Goal: Task Accomplishment & Management: Manage account settings

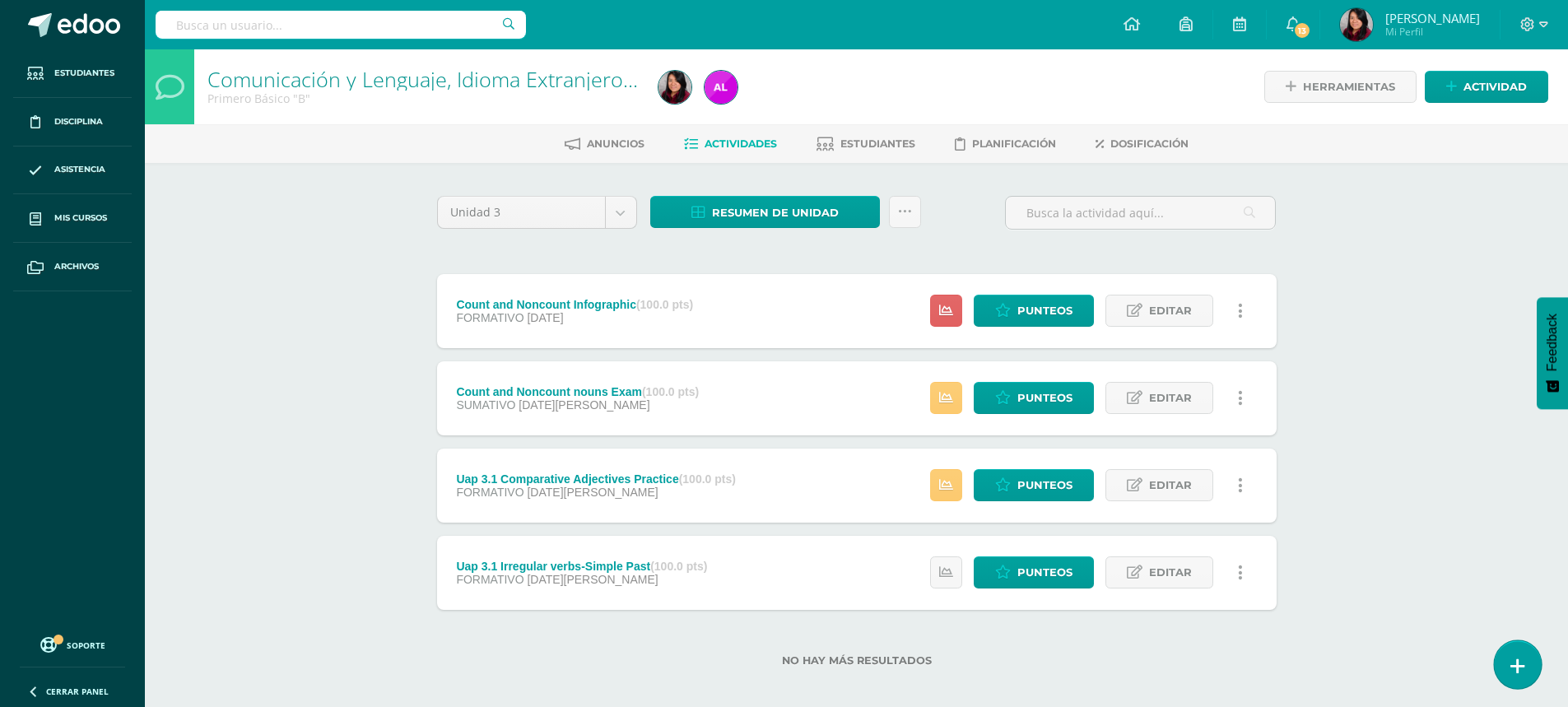
click at [1518, 667] on icon at bounding box center [1518, 666] width 15 height 19
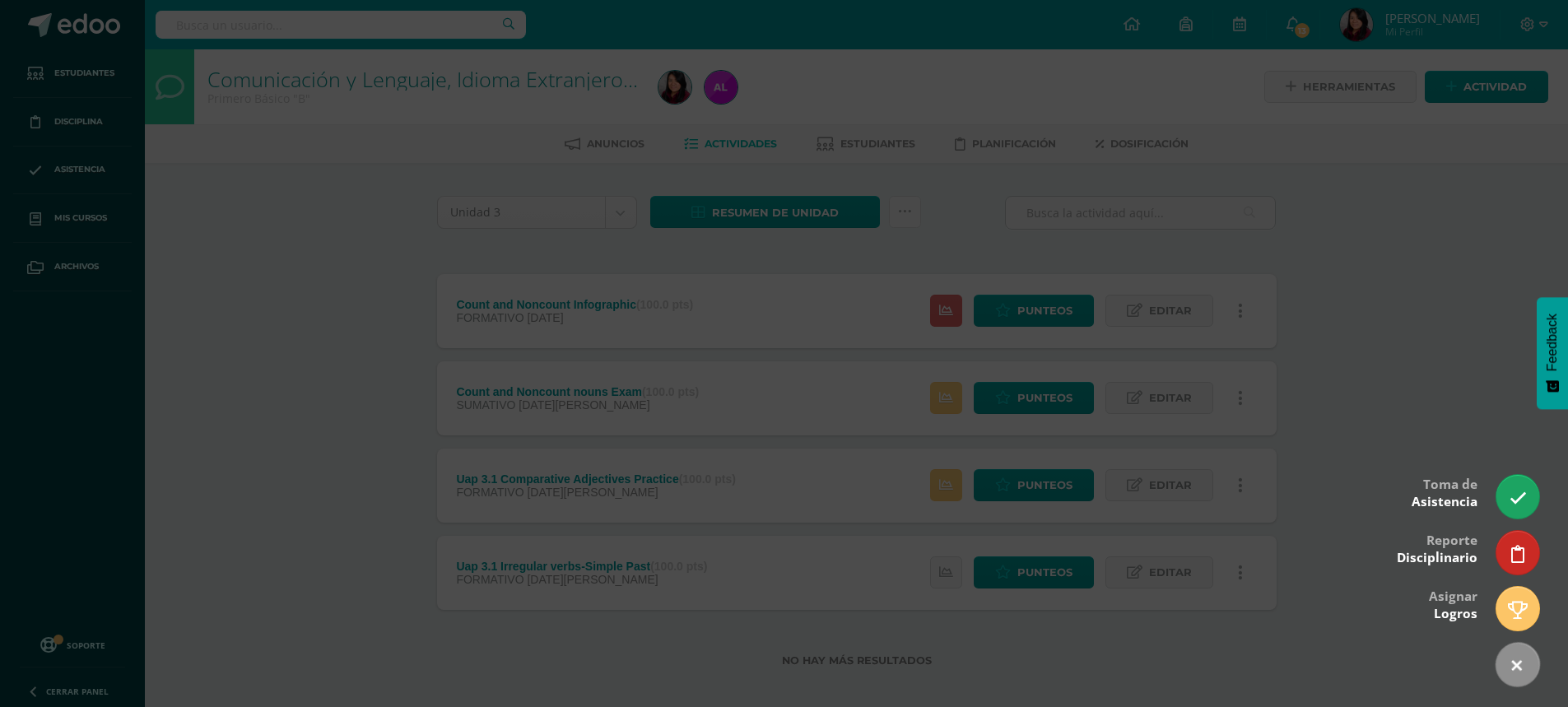
click at [1334, 286] on div at bounding box center [784, 354] width 1568 height 707
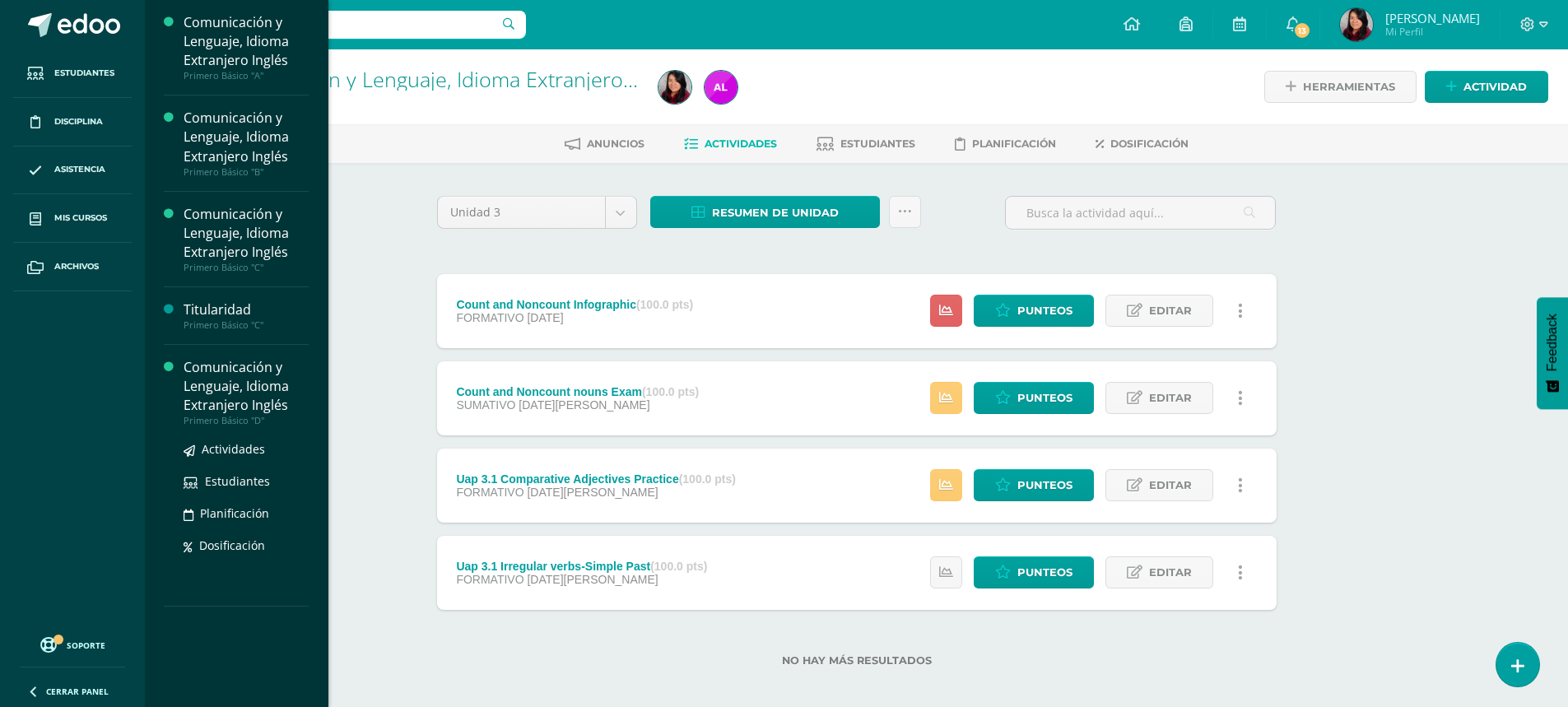
click at [242, 397] on div "Comunicación y Lenguaje, Idioma Extranjero Inglés" at bounding box center [246, 386] width 125 height 57
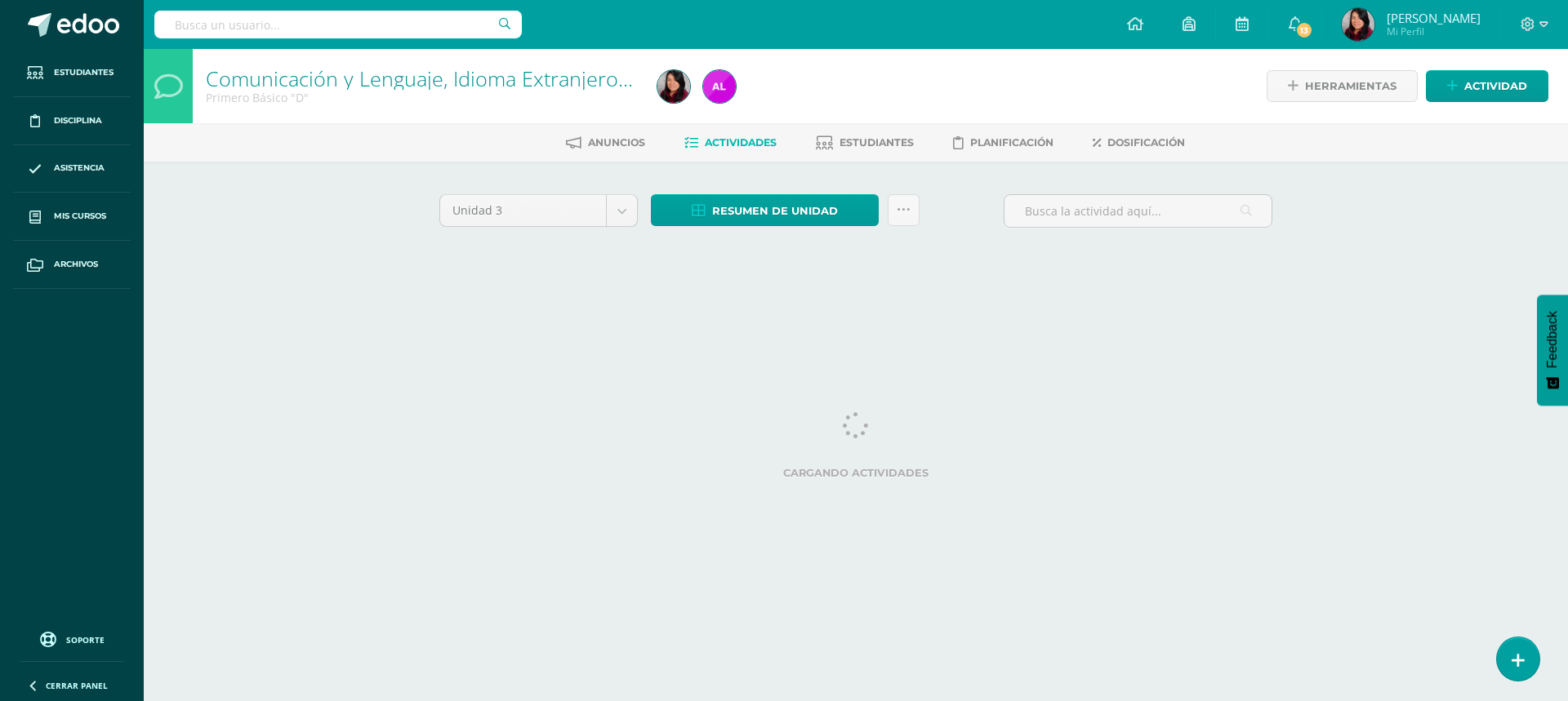
click at [1548, 304] on html "Estudiantes Disciplina Asistencia Mis cursos Archivos Soporte Centro de ayuda Ú…" at bounding box center [784, 152] width 1568 height 304
click at [1519, 664] on icon at bounding box center [1518, 660] width 15 height 19
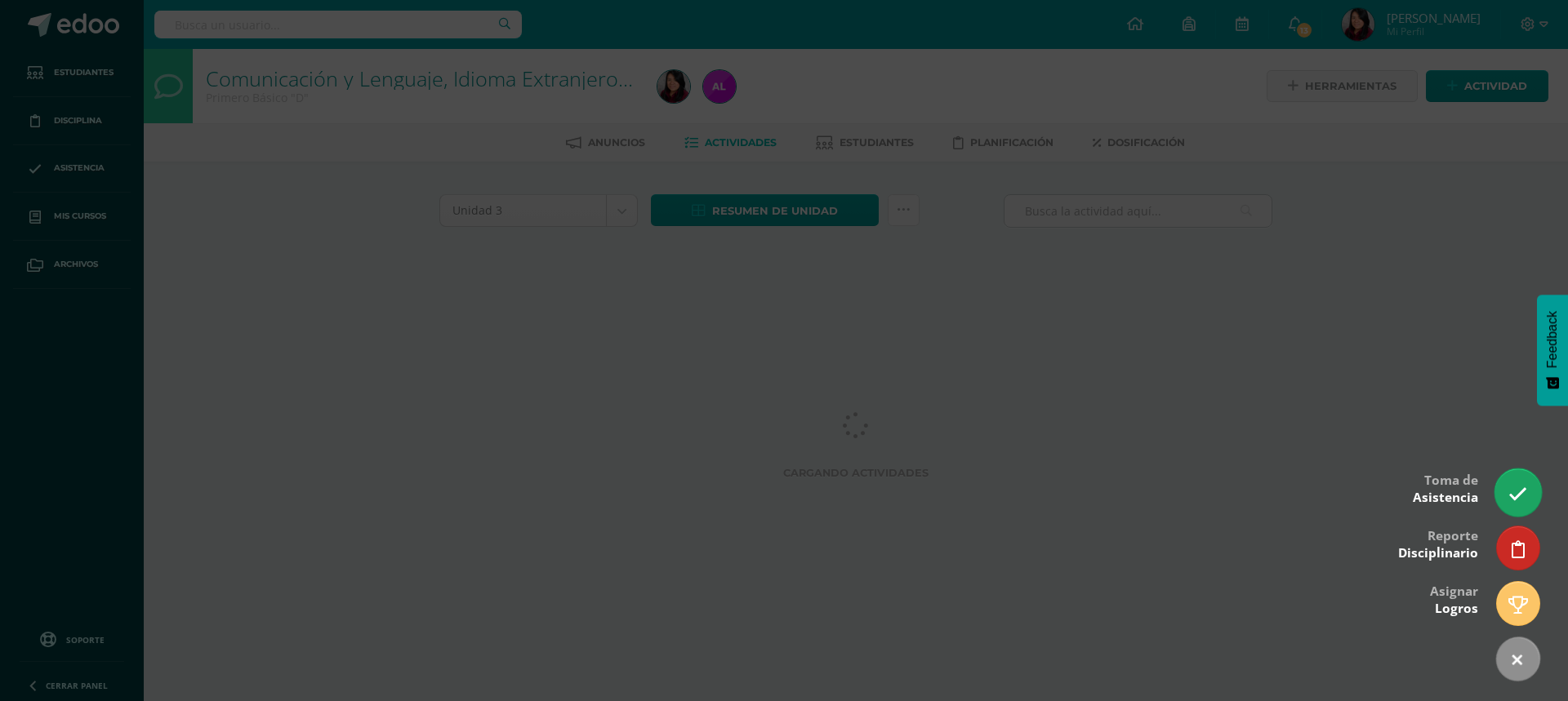
click at [1512, 498] on icon at bounding box center [1517, 494] width 19 height 19
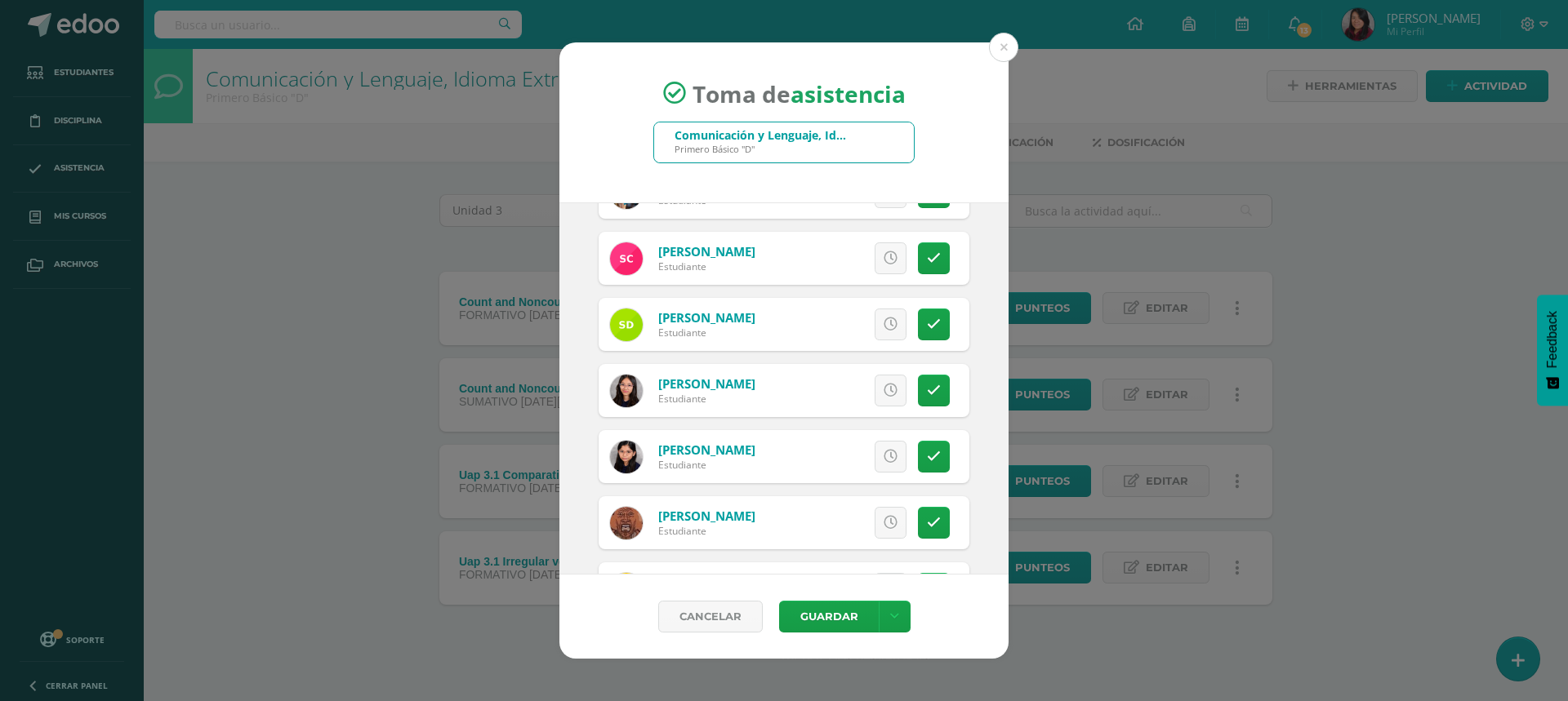
scroll to position [571, 0]
click at [926, 337] on link at bounding box center [933, 325] width 32 height 32
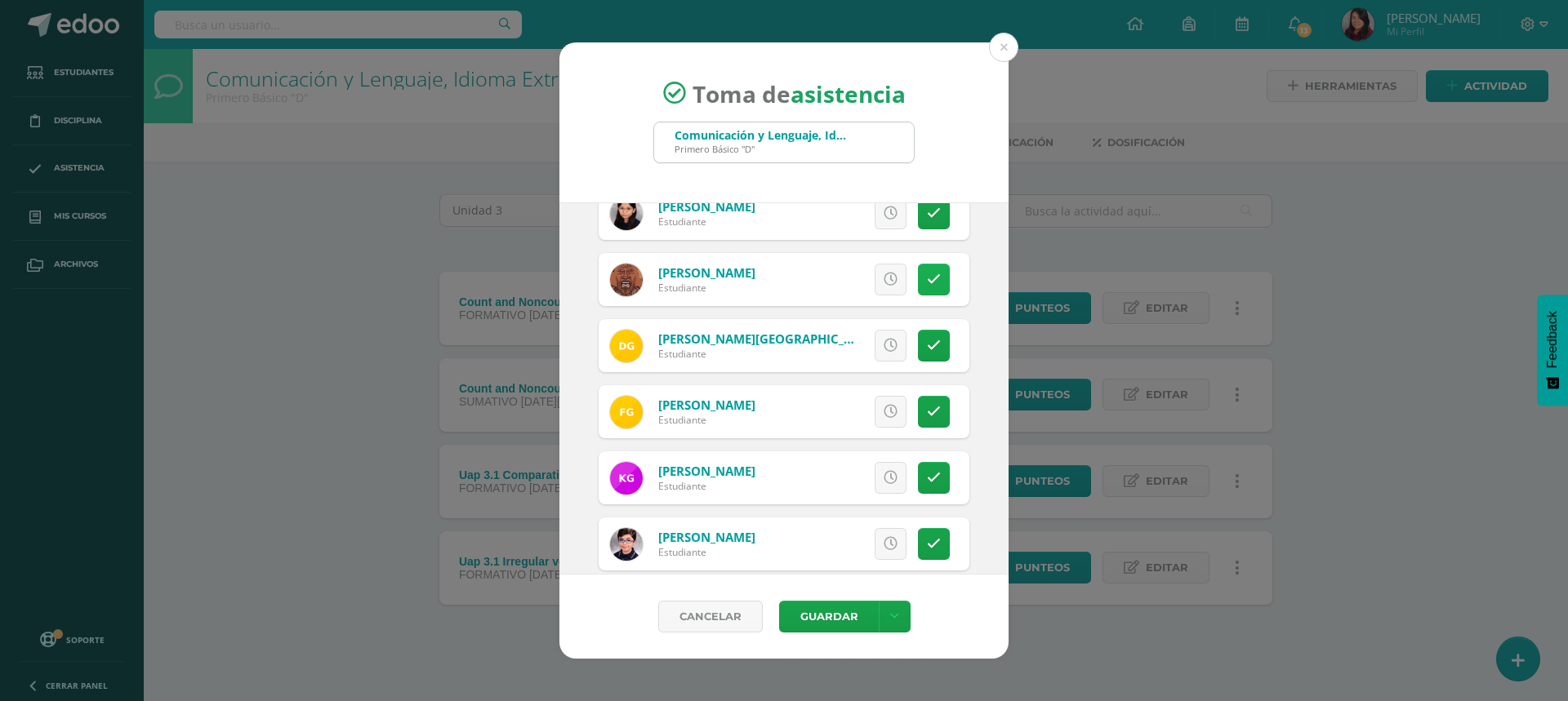
click at [918, 285] on link at bounding box center [933, 279] width 32 height 32
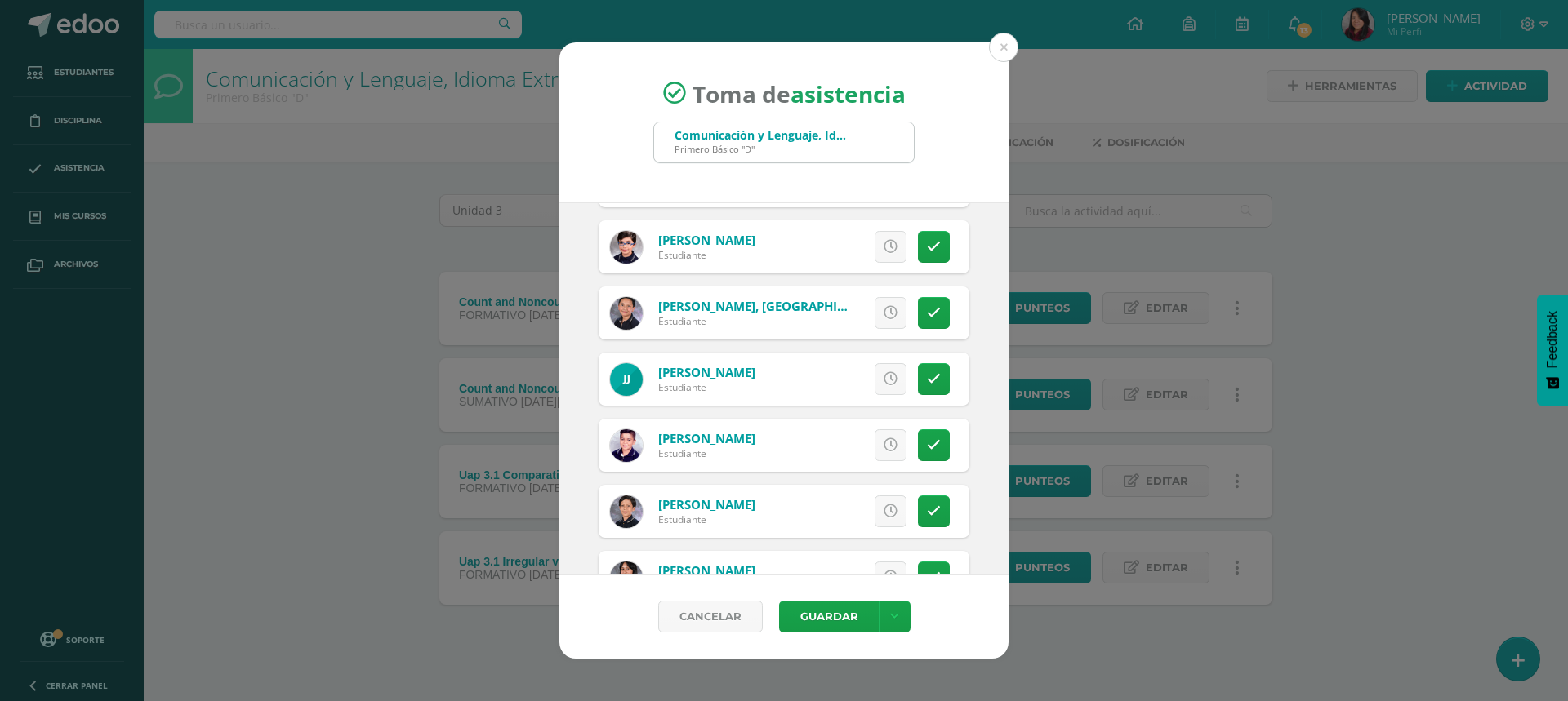
scroll to position [1142, 0]
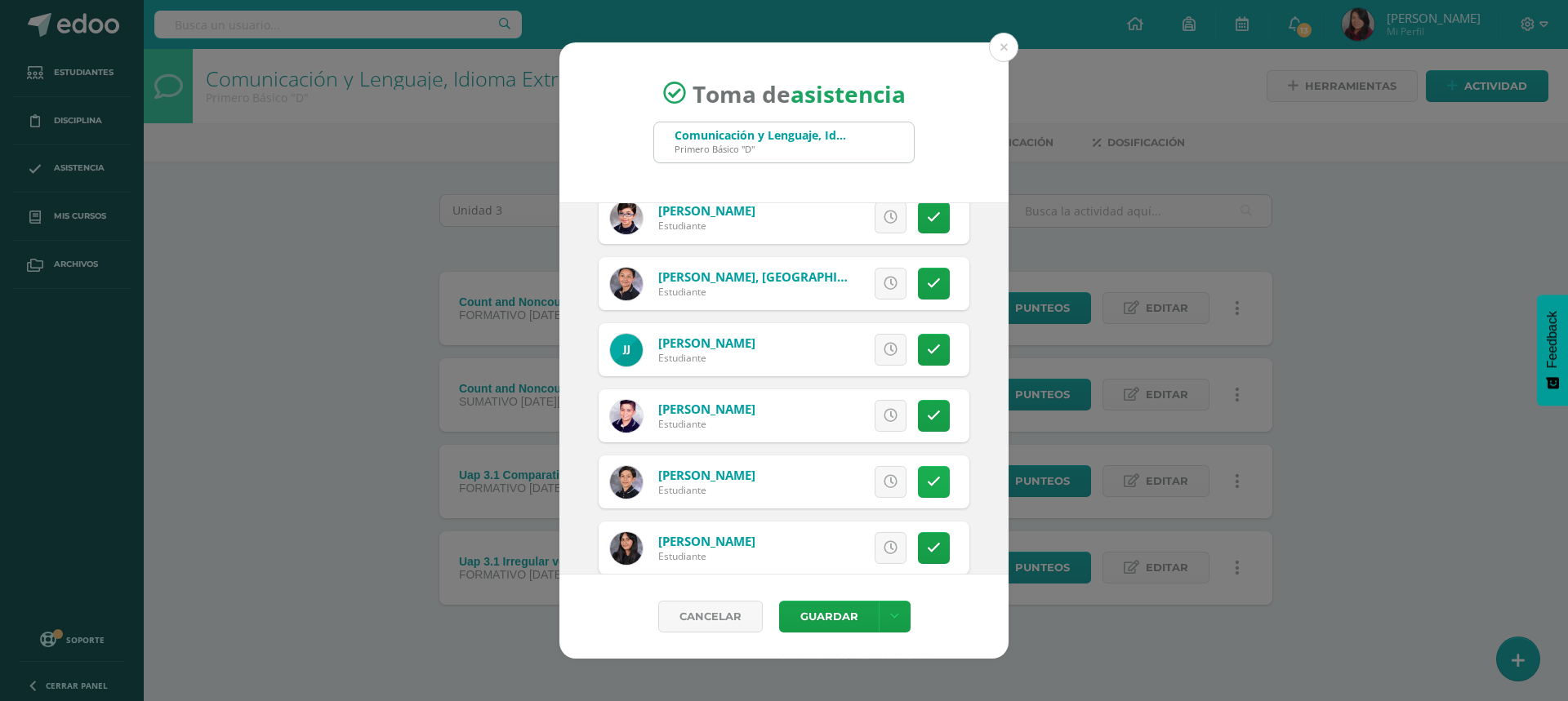
click at [927, 481] on icon at bounding box center [933, 481] width 14 height 14
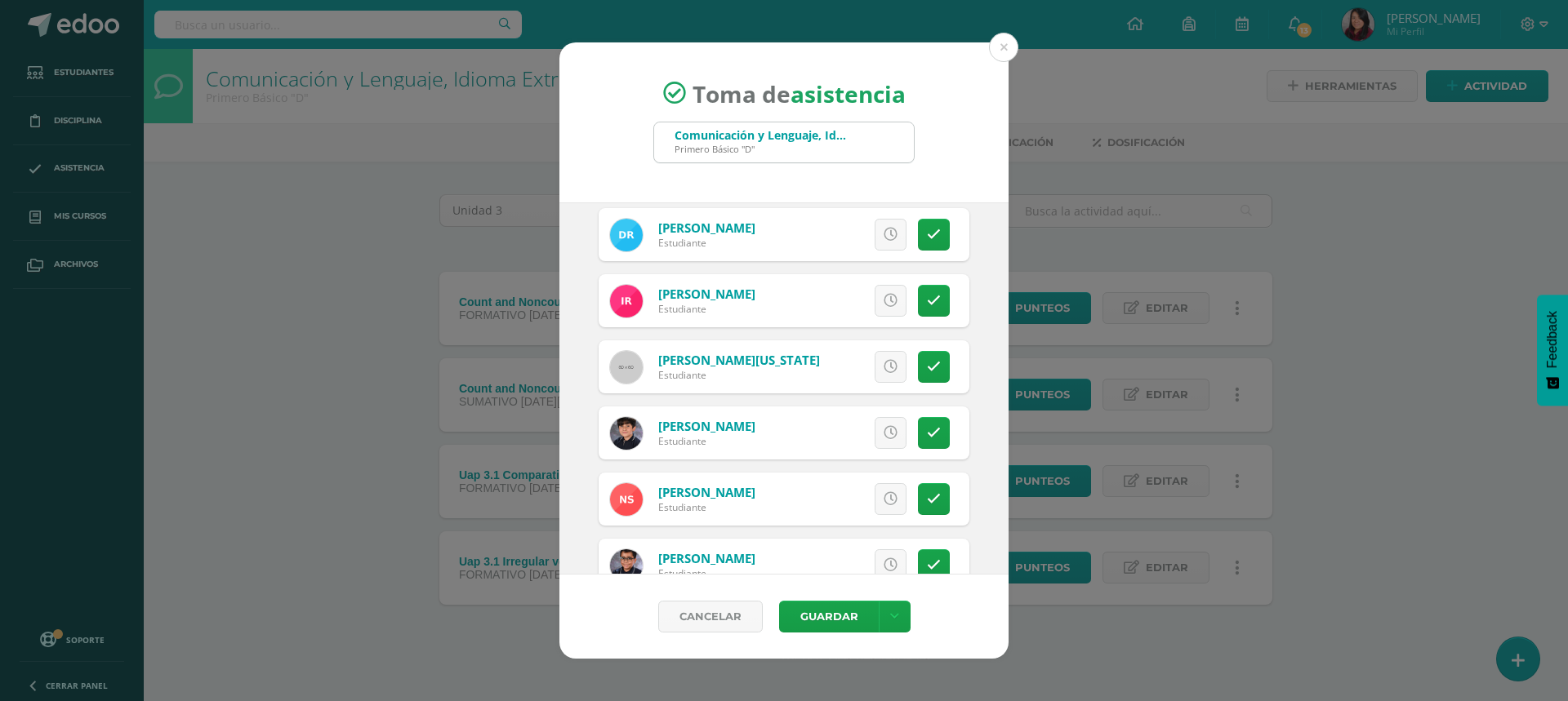
scroll to position [2359, 0]
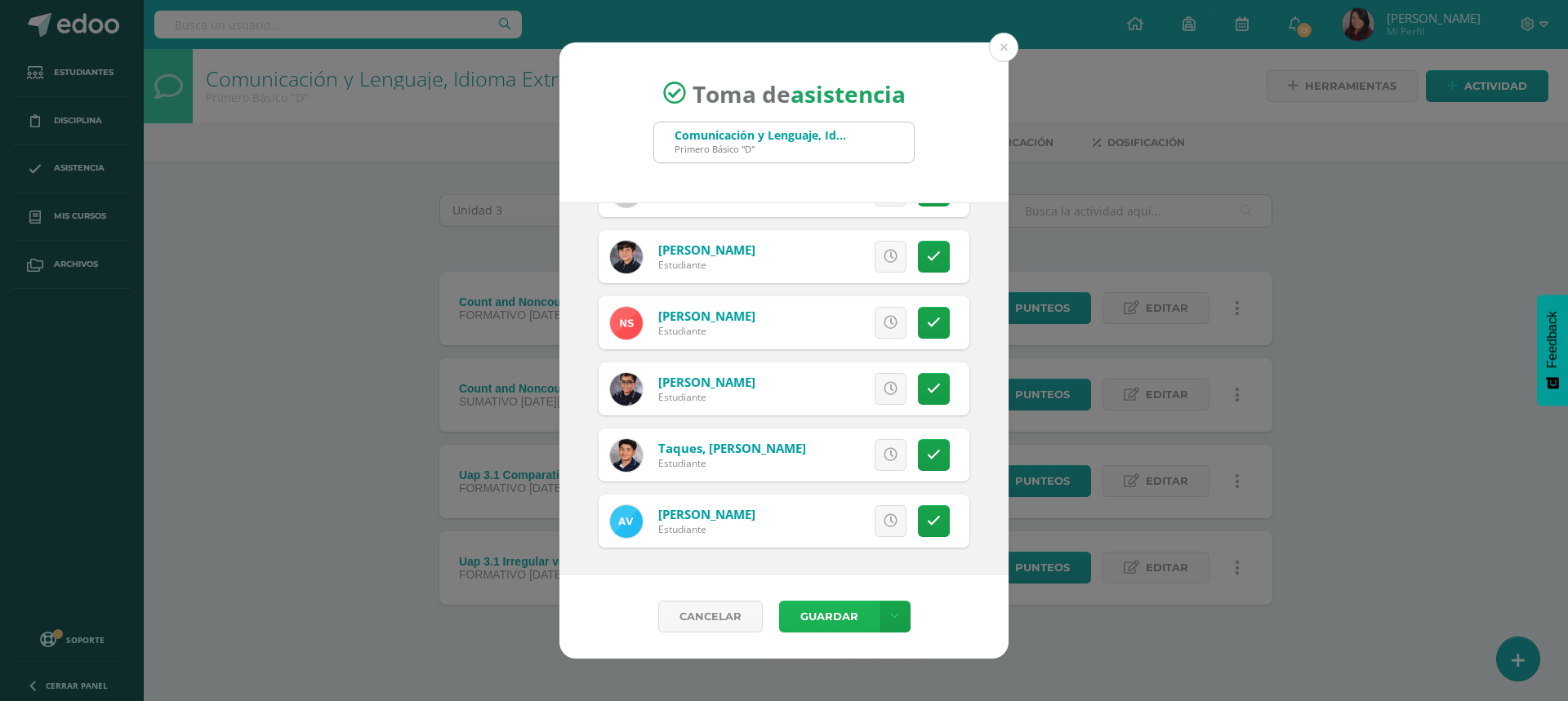
click at [831, 618] on button "Guardar" at bounding box center [828, 617] width 99 height 32
